Goal: Transaction & Acquisition: Purchase product/service

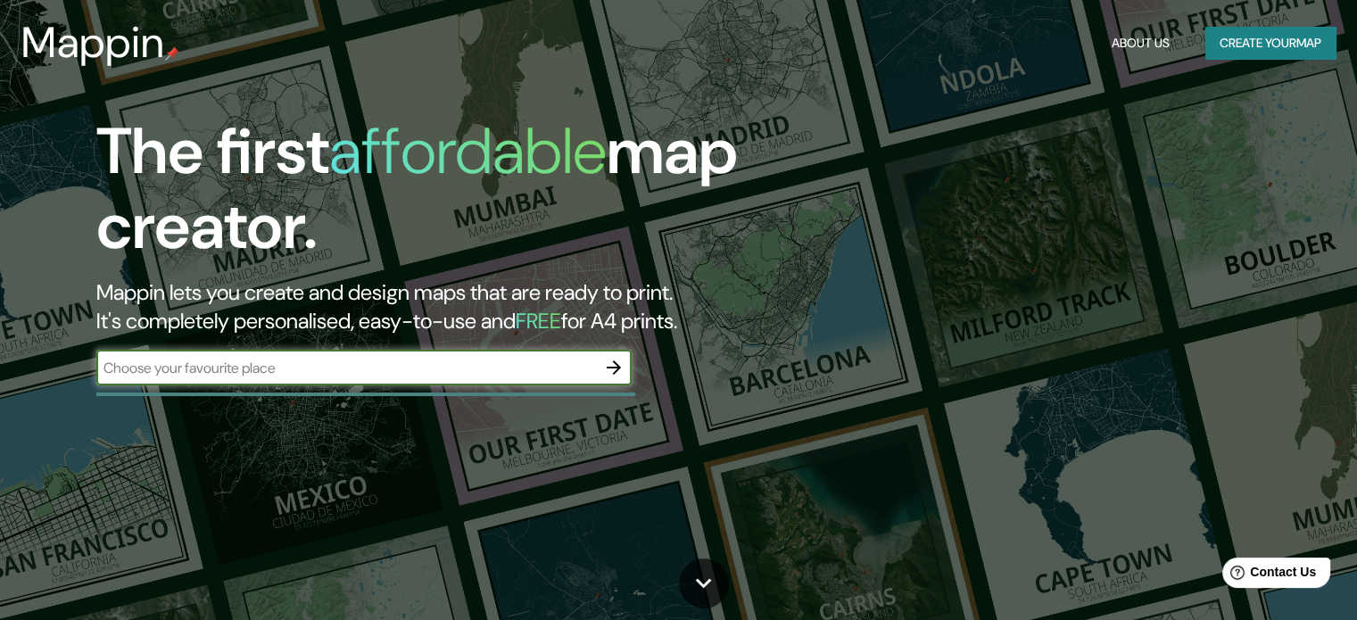
click at [634, 372] on div "The first affordable map creator. Mappin lets you create and design maps that a…" at bounding box center [436, 258] width 815 height 289
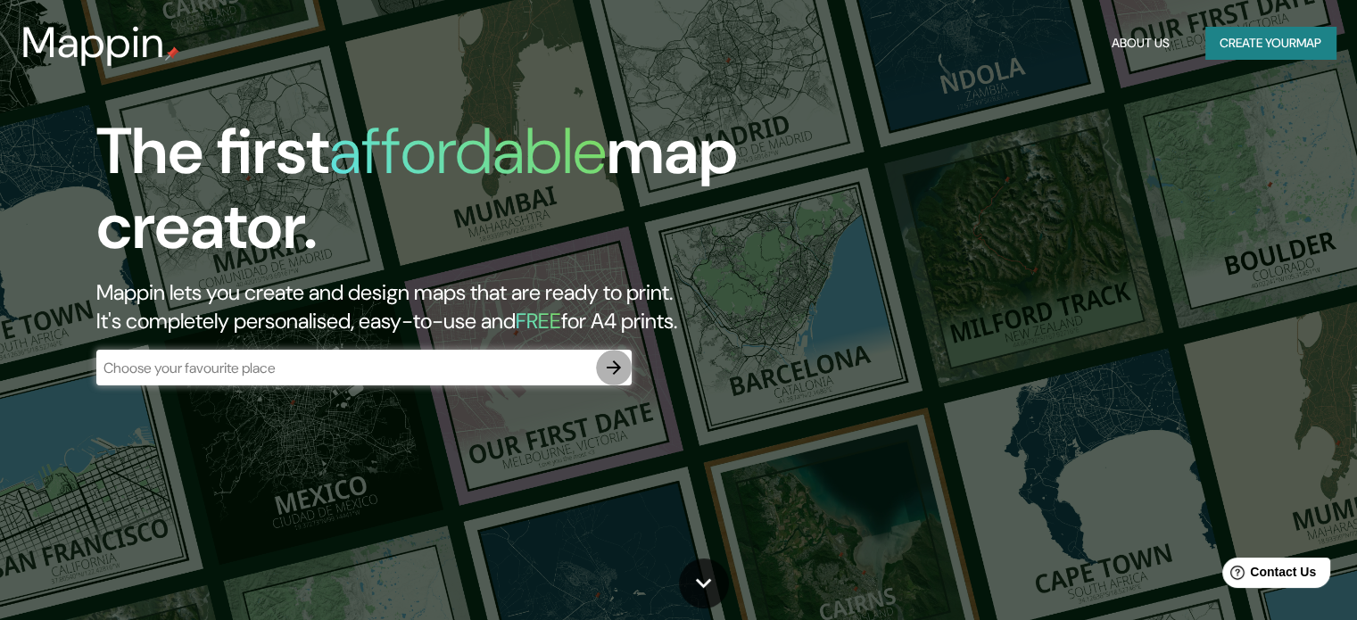
click at [610, 378] on icon "button" at bounding box center [613, 367] width 21 height 21
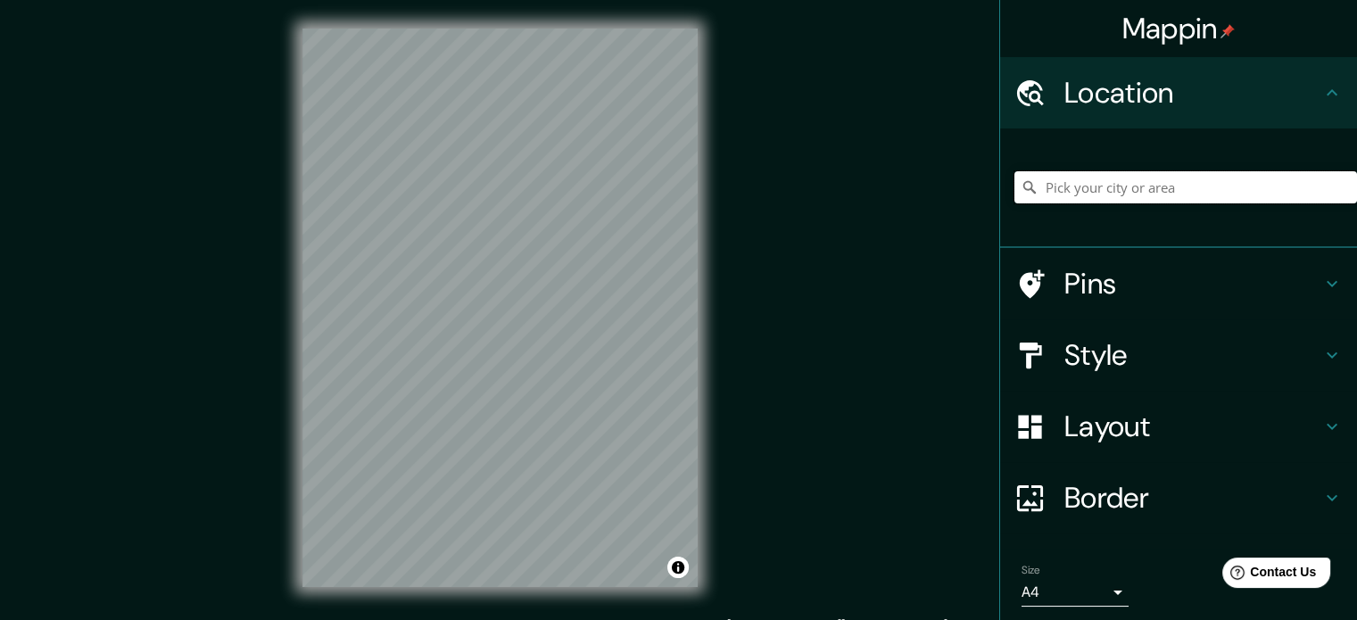
click at [1214, 178] on input "Pick your city or area" at bounding box center [1186, 187] width 343 height 32
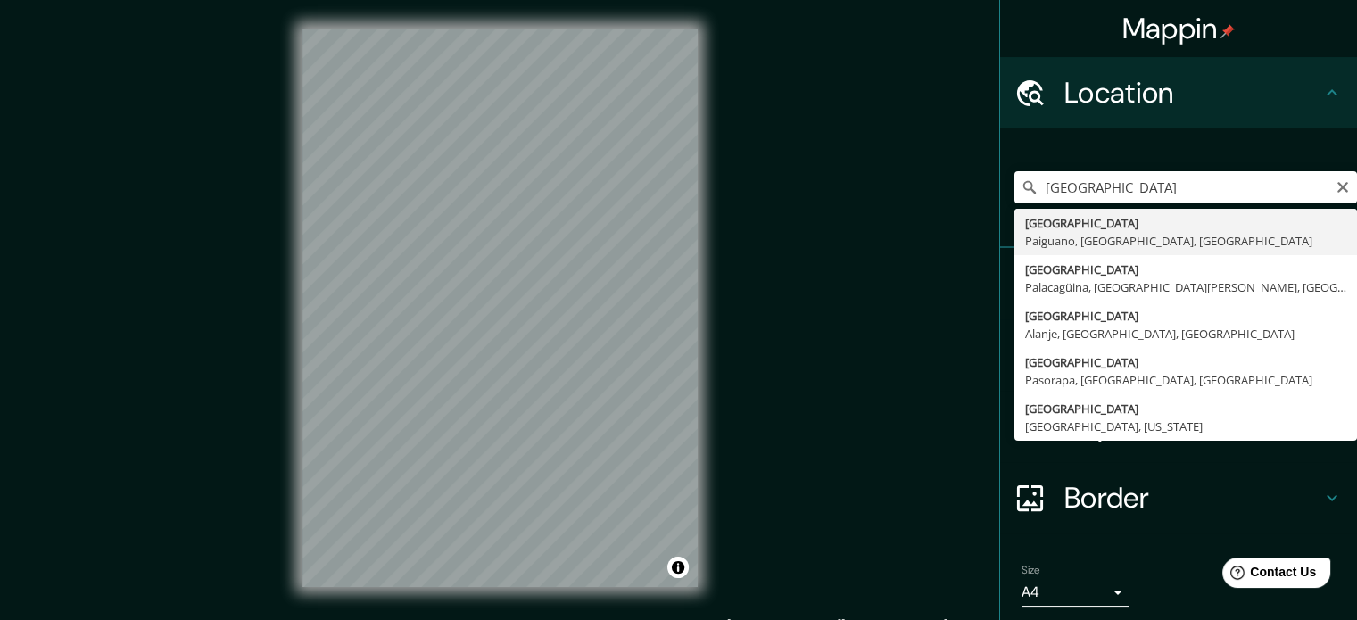
type input "[GEOGRAPHIC_DATA], [GEOGRAPHIC_DATA], [GEOGRAPHIC_DATA], [GEOGRAPHIC_DATA]"
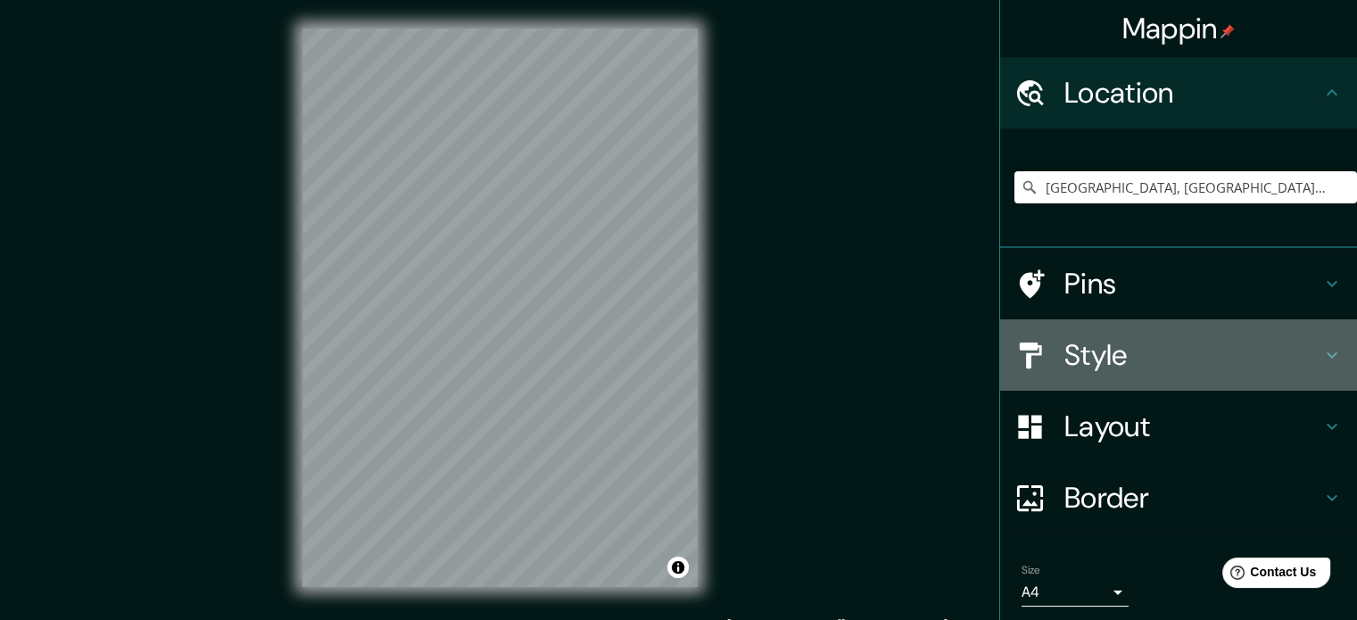
click at [1218, 374] on div "Style" at bounding box center [1178, 355] width 357 height 71
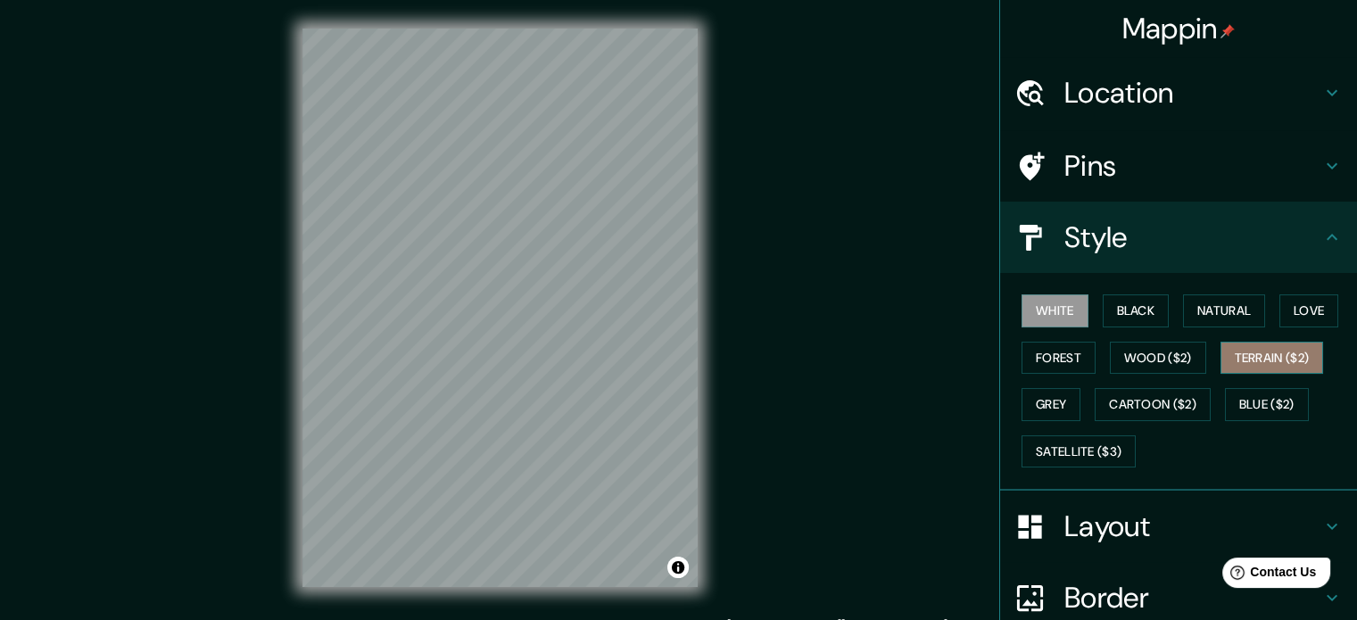
click at [1272, 361] on button "Terrain ($2)" at bounding box center [1273, 358] width 104 height 33
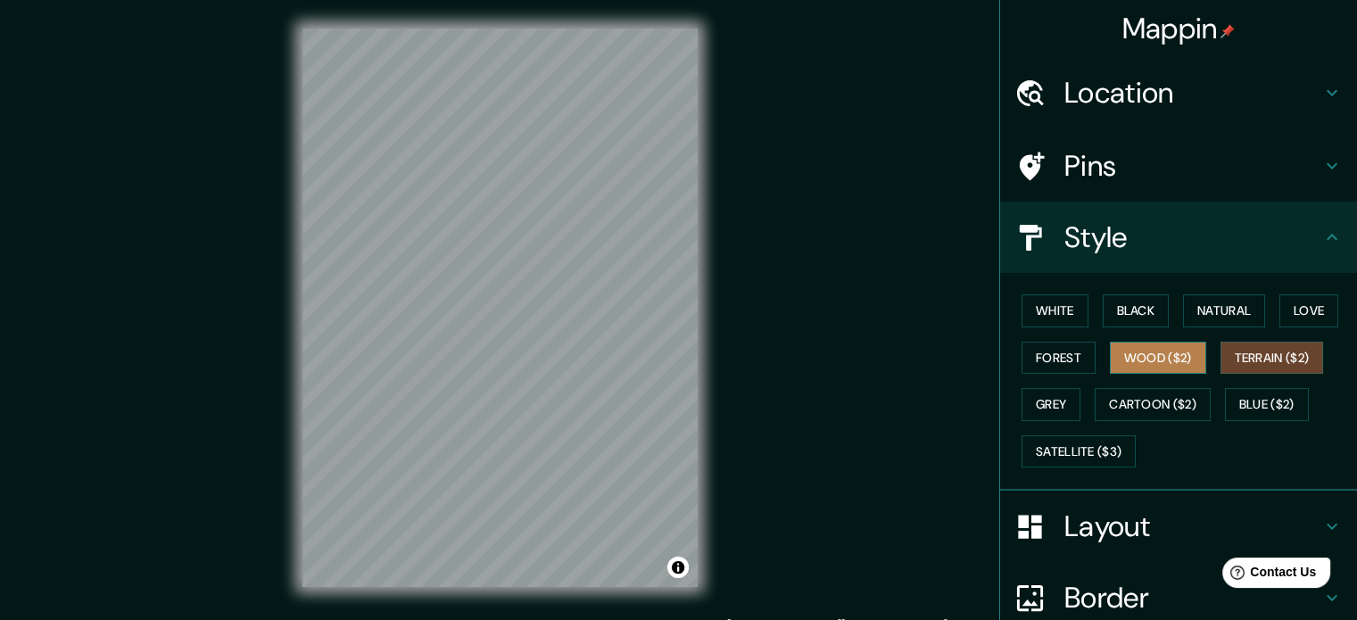
click at [1155, 363] on button "Wood ($2)" at bounding box center [1158, 358] width 96 height 33
click at [1117, 573] on div "Border" at bounding box center [1178, 597] width 357 height 71
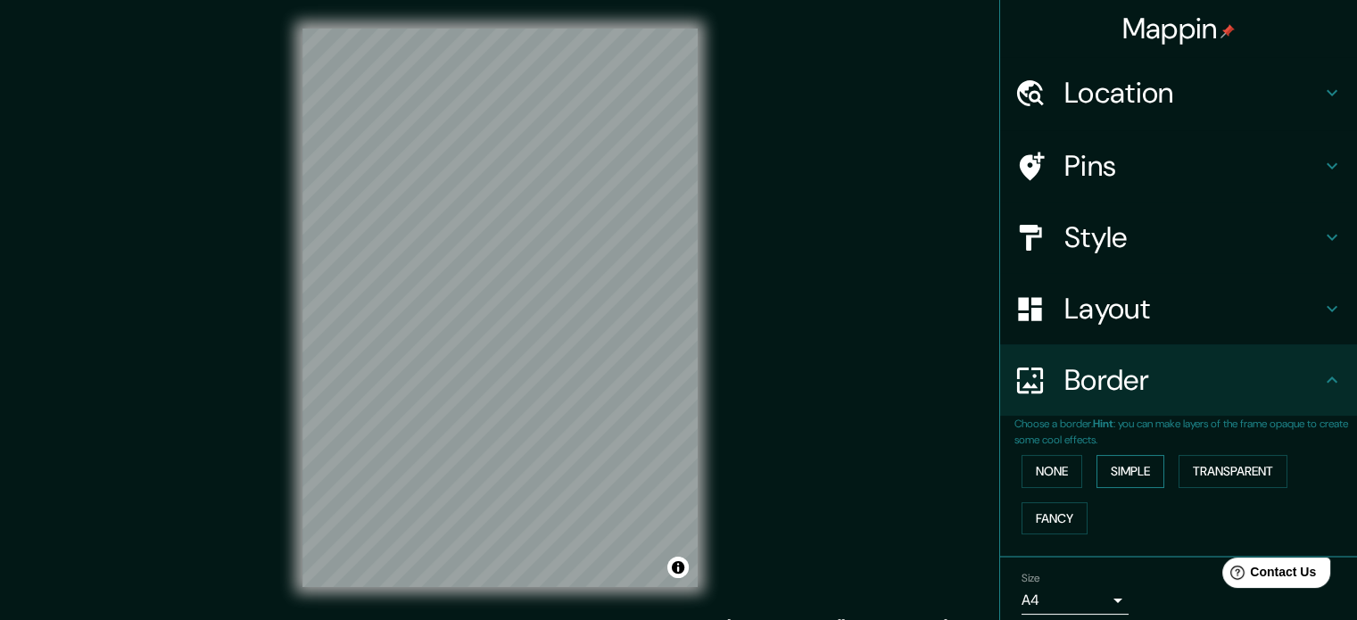
click at [1125, 475] on button "Simple" at bounding box center [1131, 471] width 68 height 33
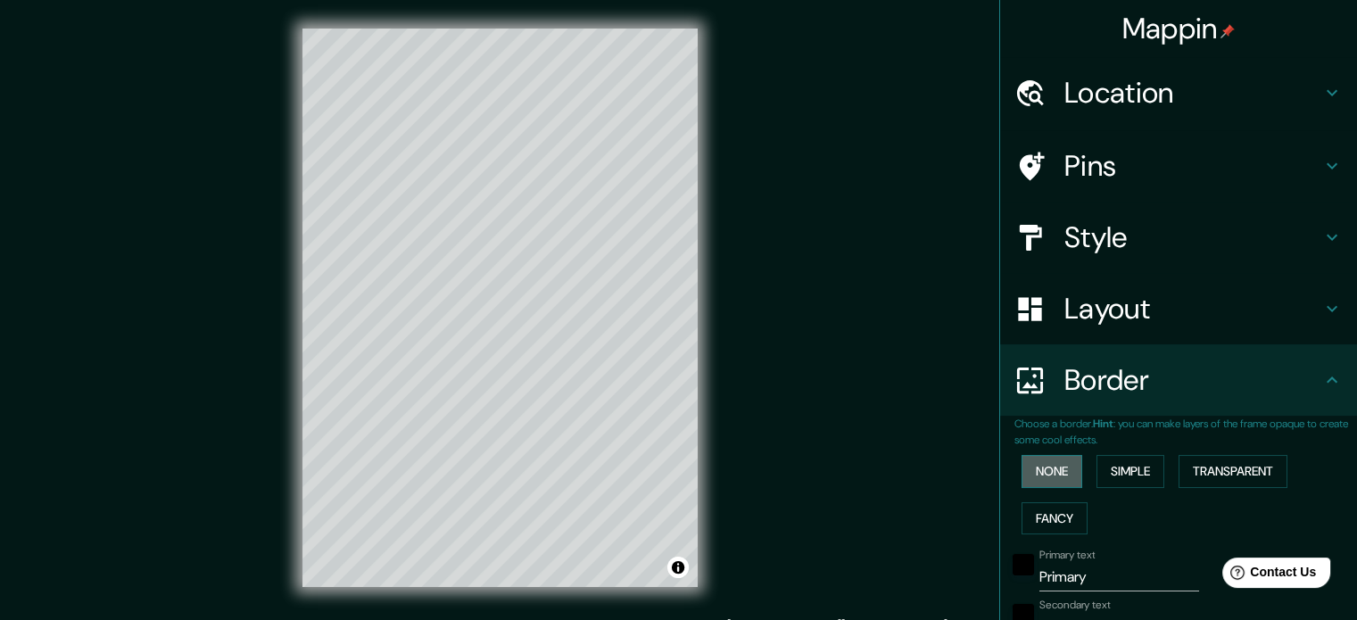
click at [1070, 467] on button "None" at bounding box center [1052, 471] width 61 height 33
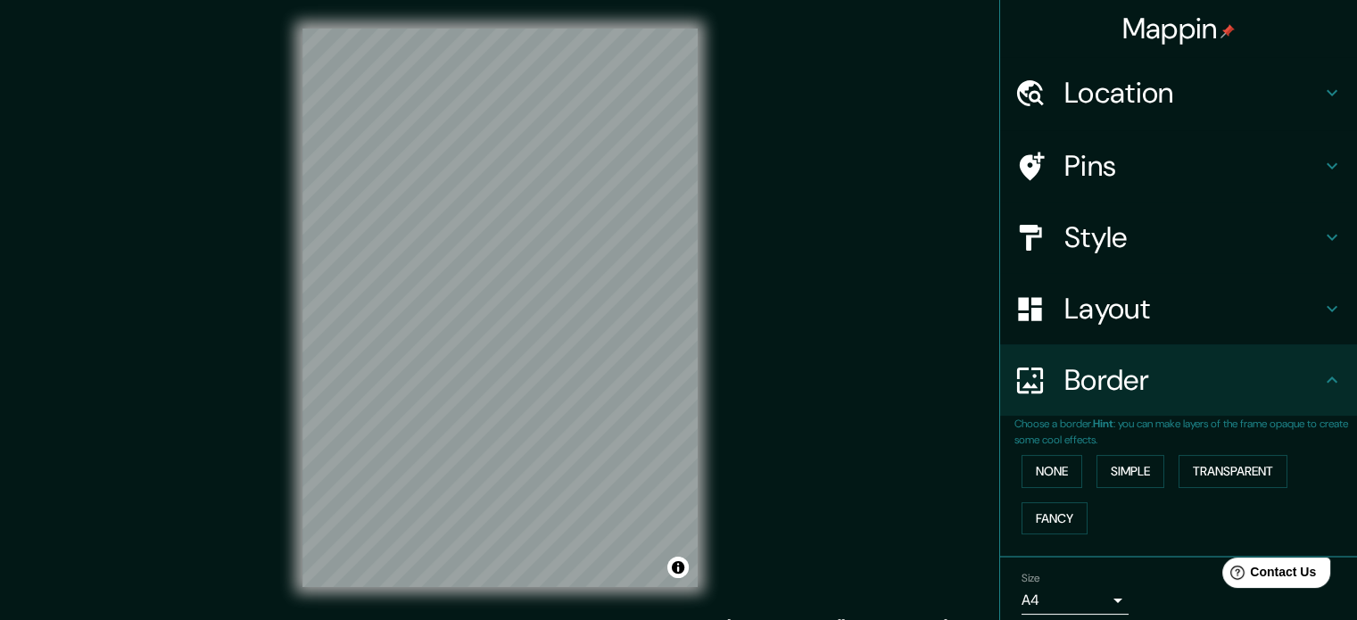
click at [1307, 401] on div "Border" at bounding box center [1178, 379] width 357 height 71
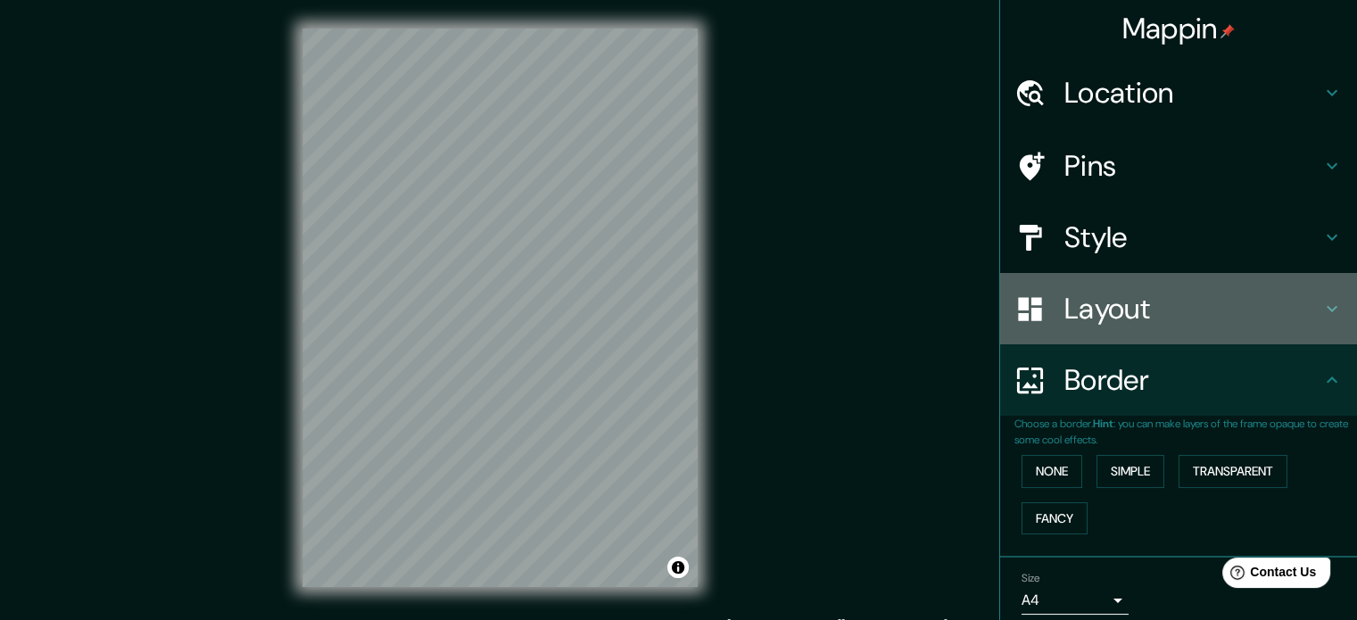
click at [1288, 320] on h4 "Layout" at bounding box center [1193, 309] width 257 height 36
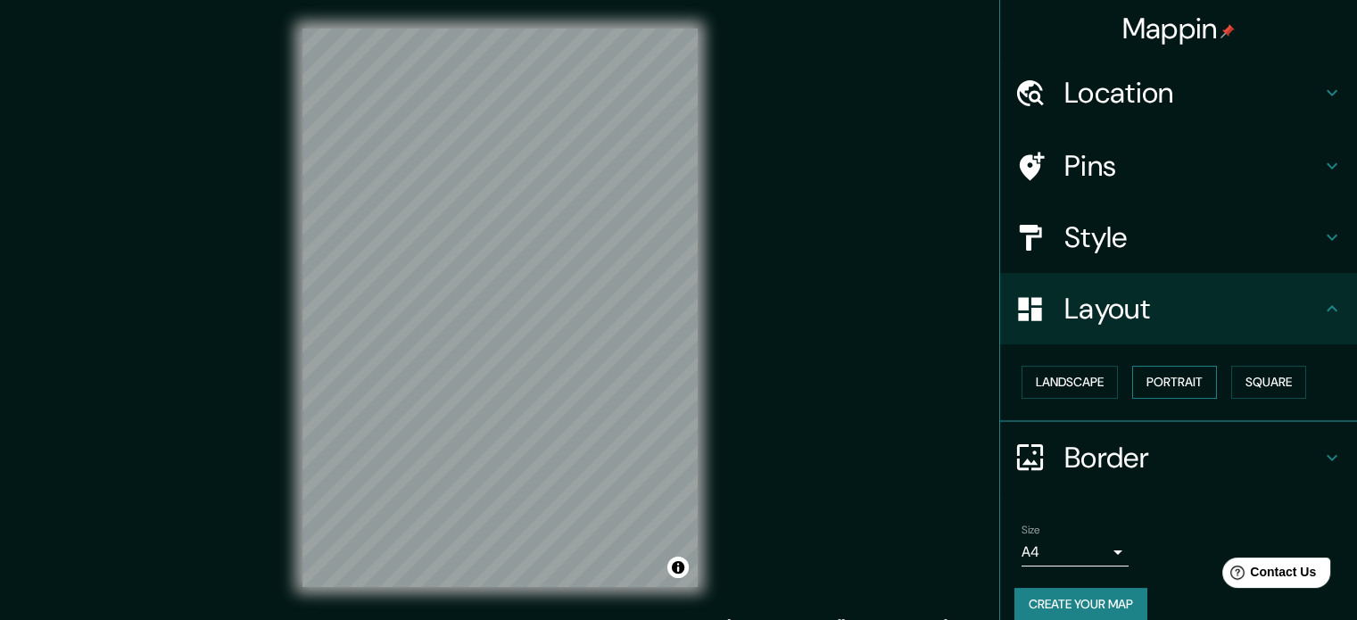
click at [1186, 367] on button "Portrait" at bounding box center [1175, 382] width 85 height 33
click at [1178, 378] on button "Portrait" at bounding box center [1175, 382] width 85 height 33
click at [1056, 374] on button "Landscape" at bounding box center [1070, 382] width 96 height 33
